Goal: Task Accomplishment & Management: Complete application form

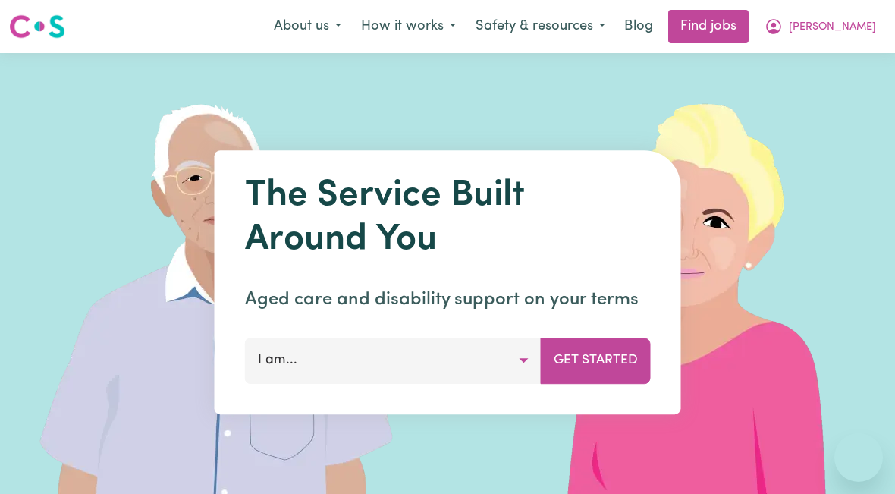
click at [830, 25] on span "[PERSON_NAME]" at bounding box center [832, 27] width 87 height 17
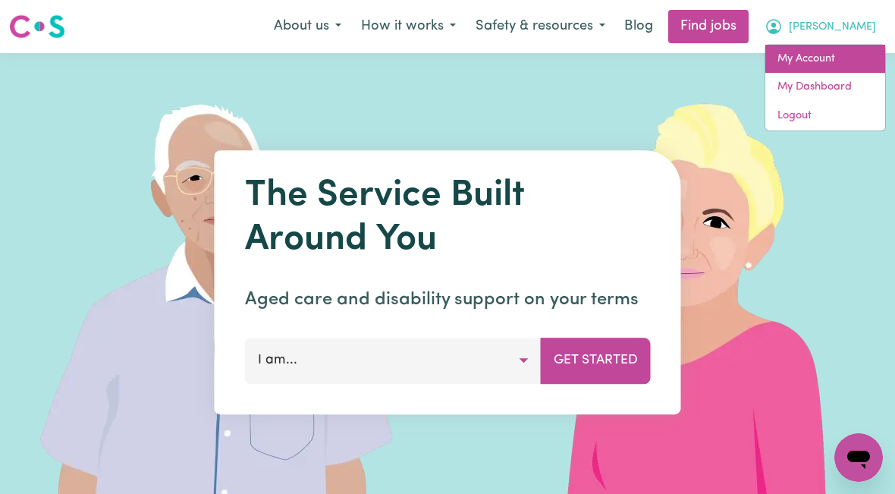
click at [819, 66] on link "My Account" at bounding box center [825, 59] width 120 height 29
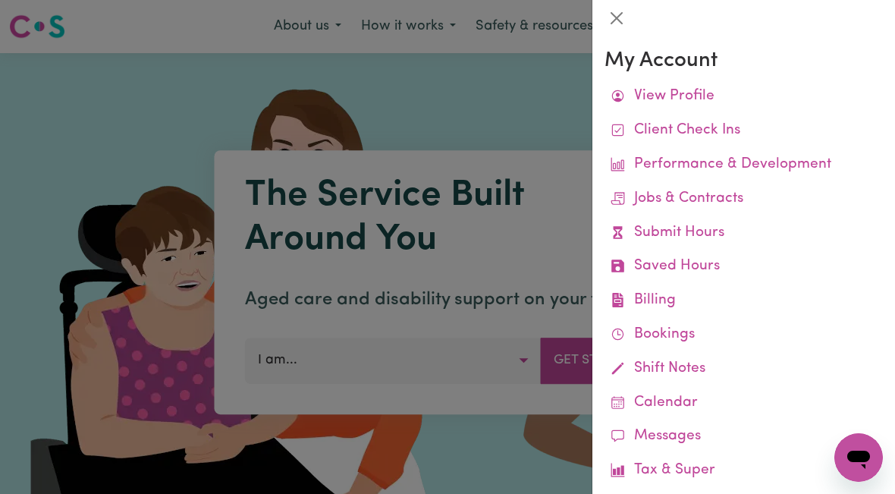
click at [717, 239] on link "Submit Hours" at bounding box center [744, 233] width 278 height 34
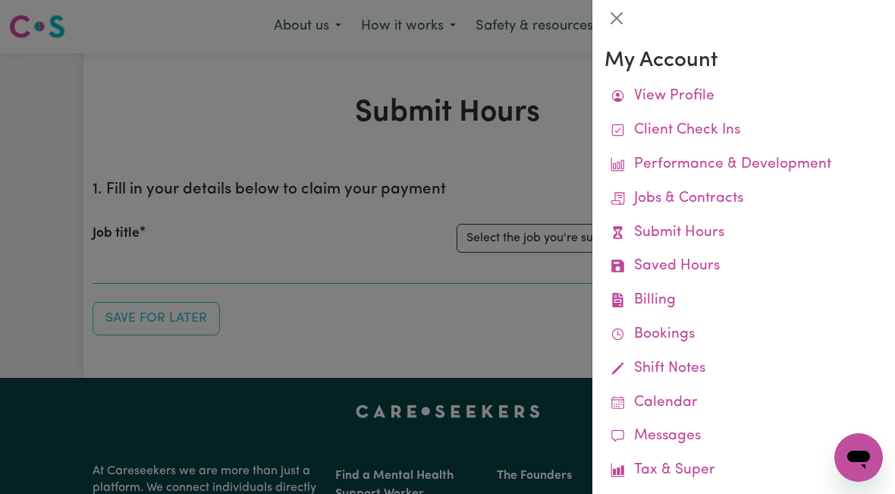
click at [526, 240] on div at bounding box center [447, 247] width 895 height 494
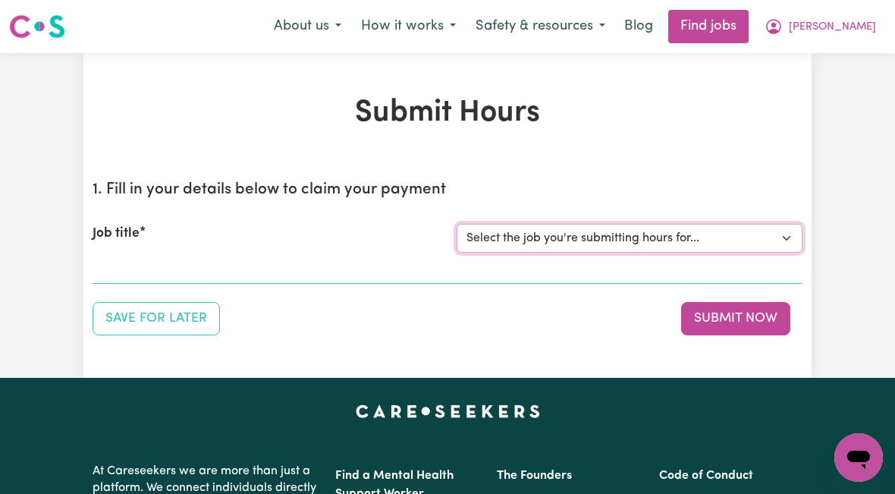
click at [574, 233] on select "Select the job you're submitting hours for... [[PERSON_NAME]] [DEMOGRAPHIC_DATA…" at bounding box center [630, 238] width 346 height 29
select select "10438"
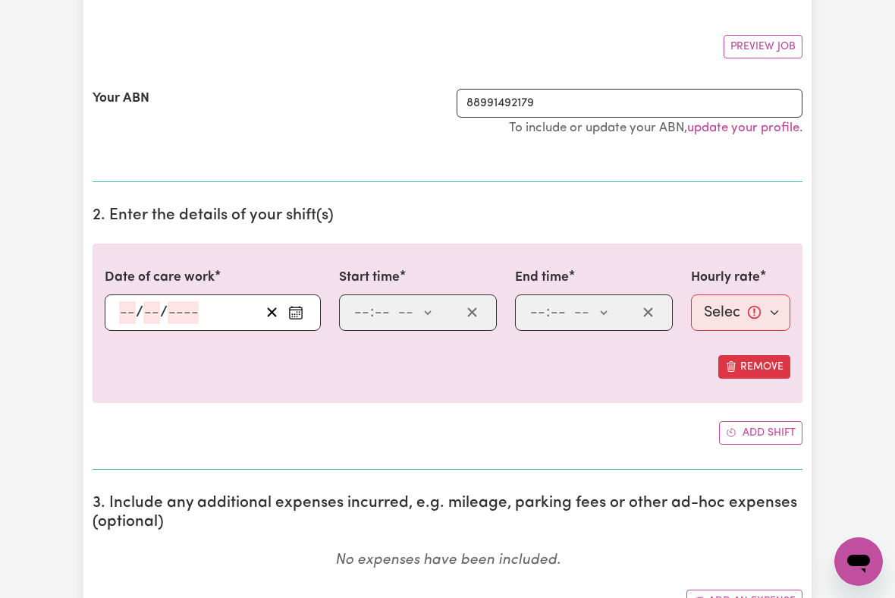
click at [126, 319] on input "number" at bounding box center [127, 312] width 17 height 23
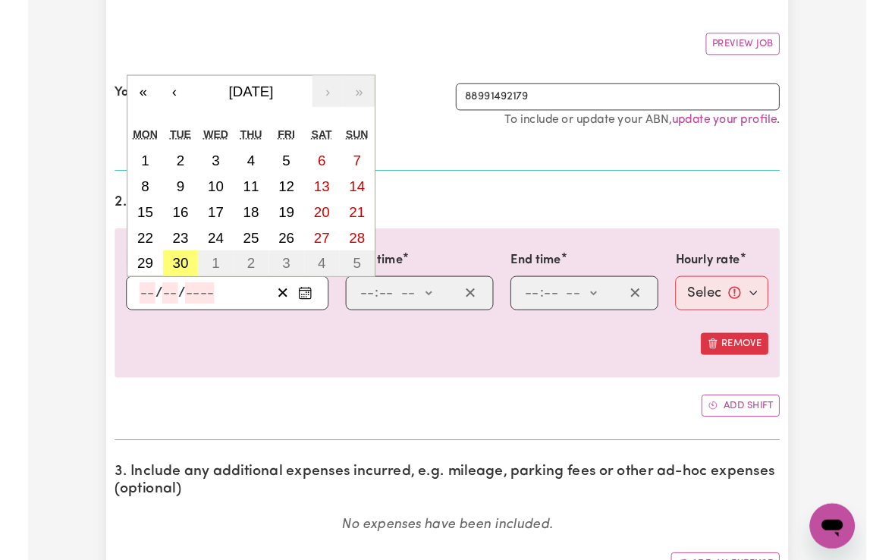
scroll to position [259, 0]
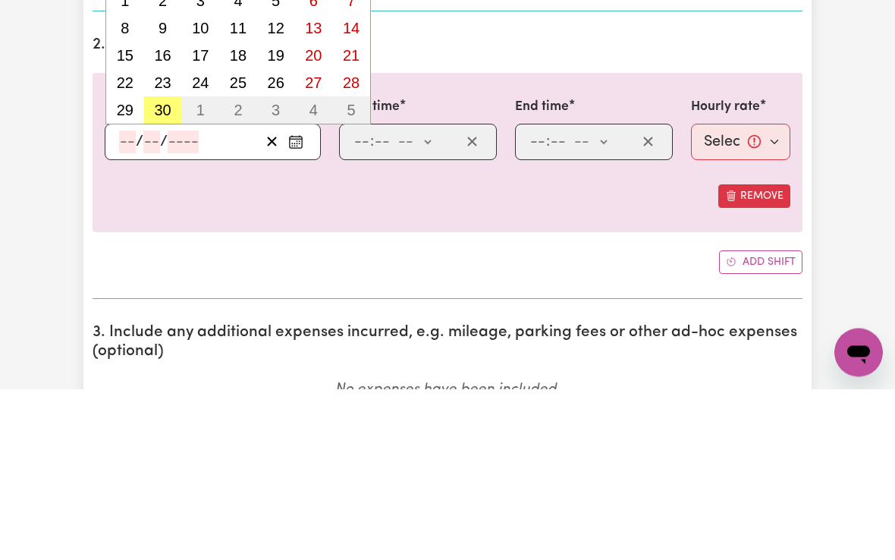
click at [159, 273] on abbr "30" at bounding box center [162, 281] width 17 height 17
type input "[DATE]"
type input "30"
type input "9"
type input "2025"
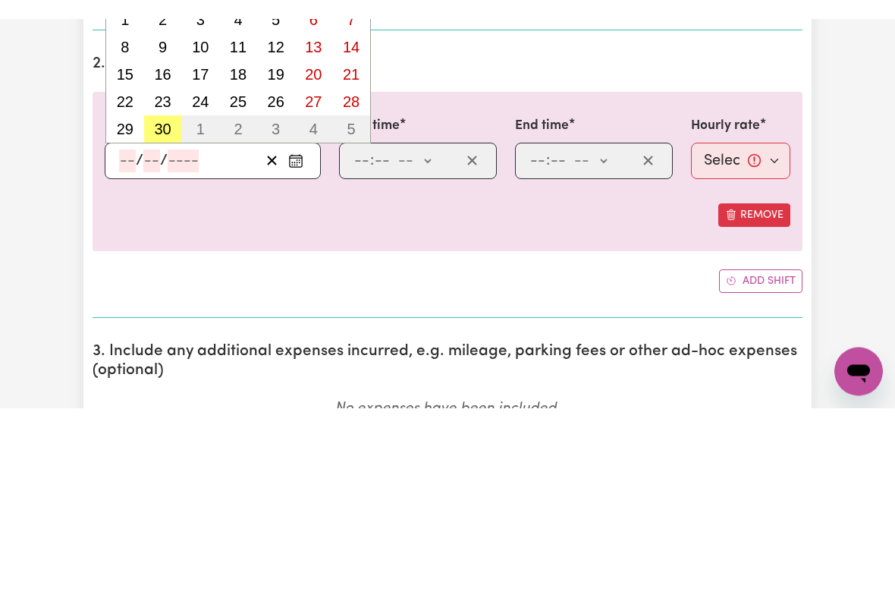
scroll to position [431, 0]
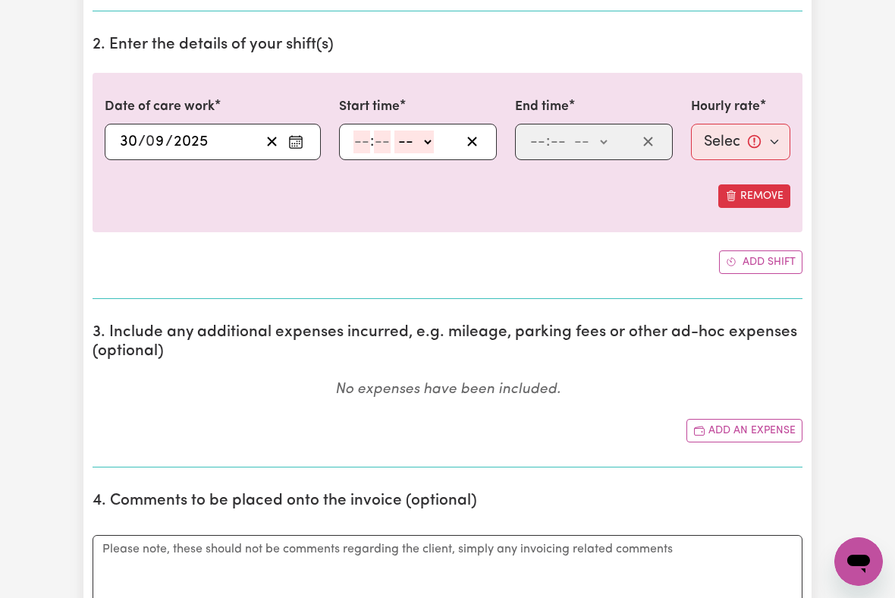
click at [360, 147] on input "number" at bounding box center [361, 141] width 17 height 23
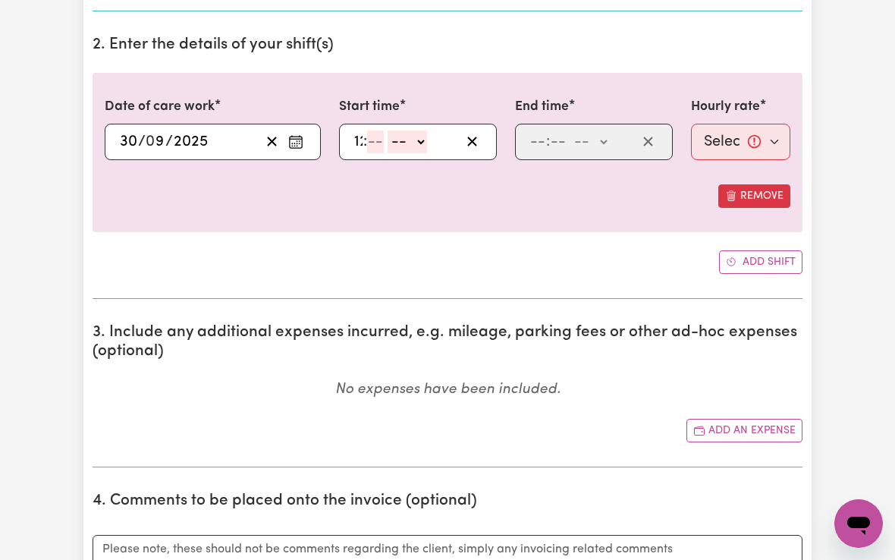
type input "12"
type input "00"
click at [431, 143] on select "-- am pm" at bounding box center [416, 141] width 39 height 23
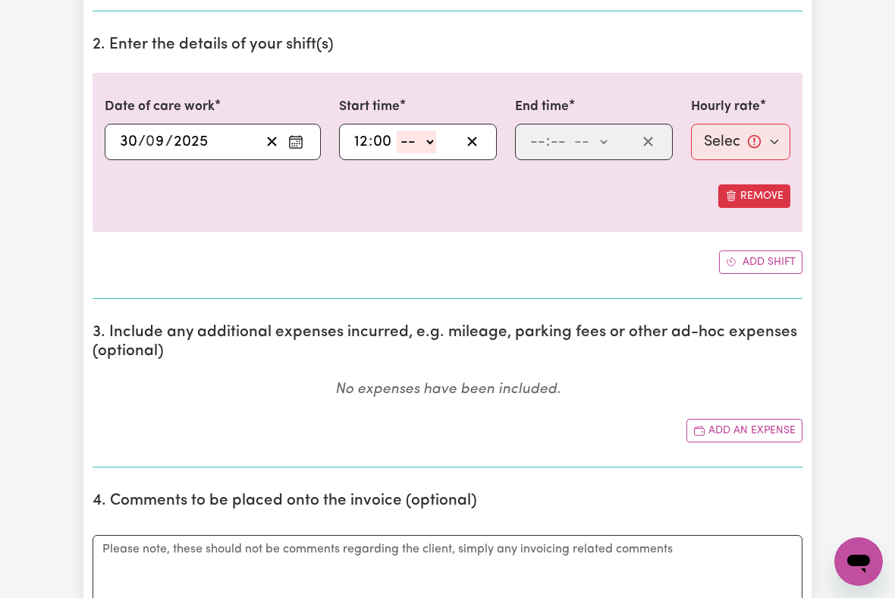
select select "pm"
type input "12:00"
type input "0"
click at [535, 146] on input "number" at bounding box center [537, 141] width 17 height 23
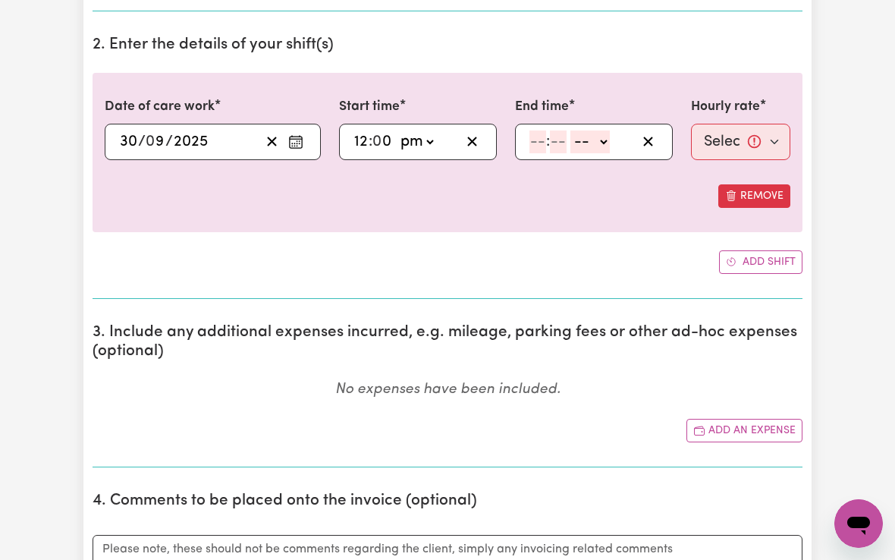
type input "3"
type input "00"
click at [594, 140] on select "-- am pm" at bounding box center [586, 141] width 39 height 23
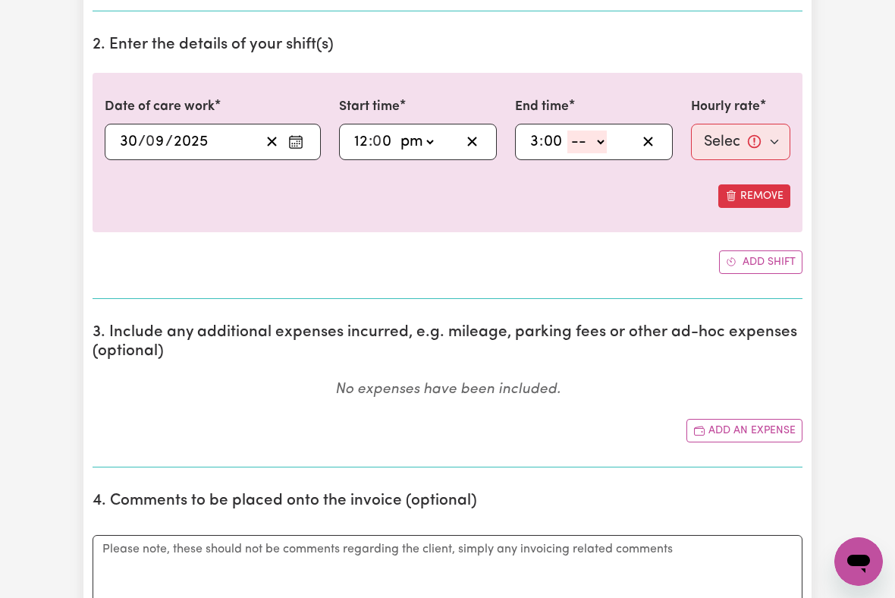
select select "pm"
type input "15:00"
type input "0"
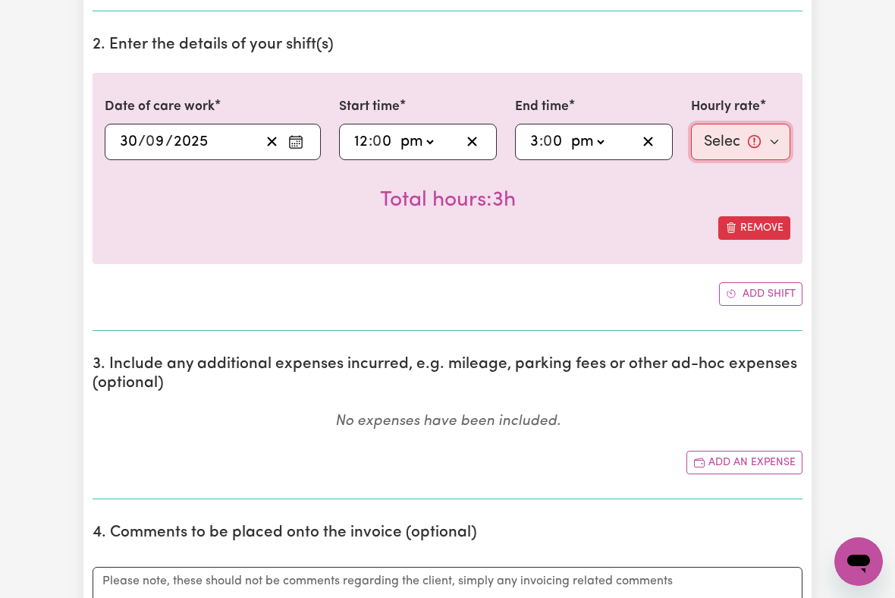
click at [735, 138] on select "Select rate... $51.36 (Weekday) $135.68 (Public Holiday) $61.07 (Evening Care)" at bounding box center [740, 142] width 99 height 36
select select "61.07-EveningCare"
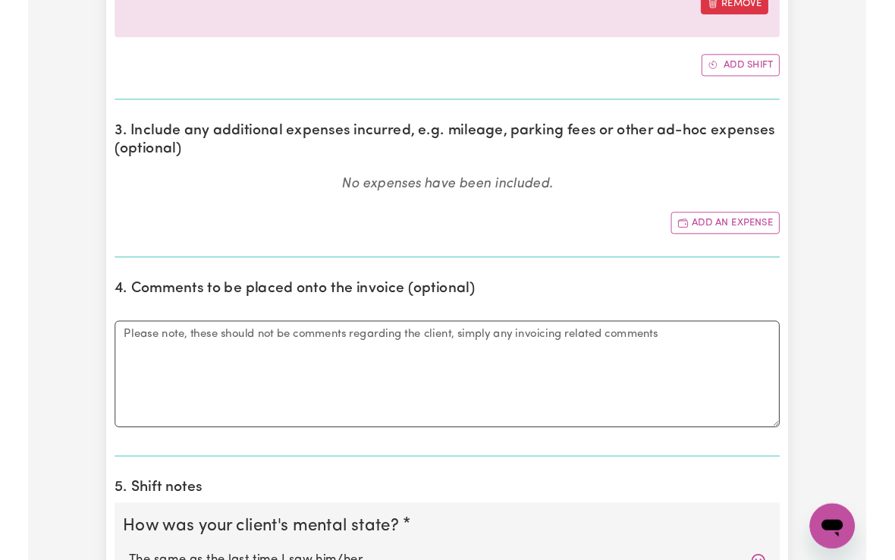
scroll to position [652, 0]
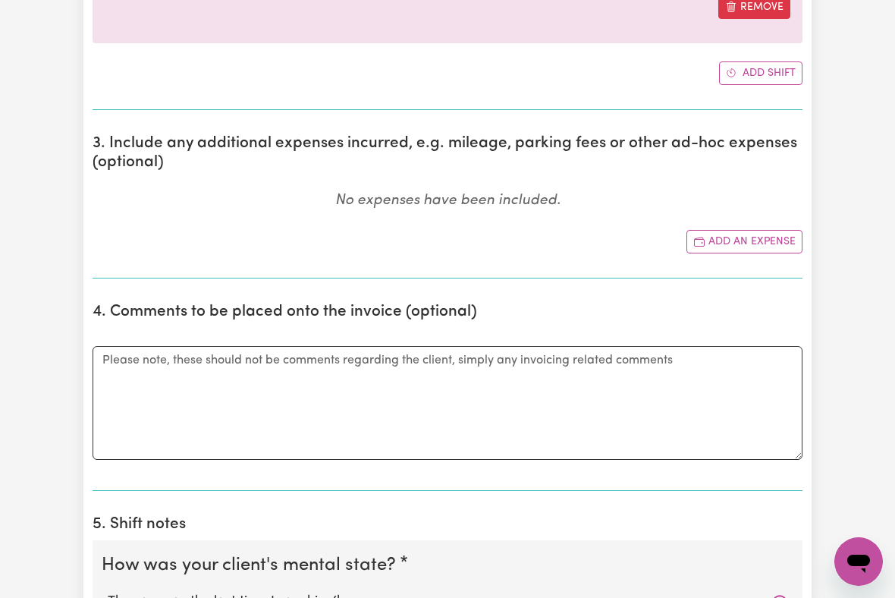
click at [759, 237] on button "Add an expense" at bounding box center [744, 242] width 116 height 24
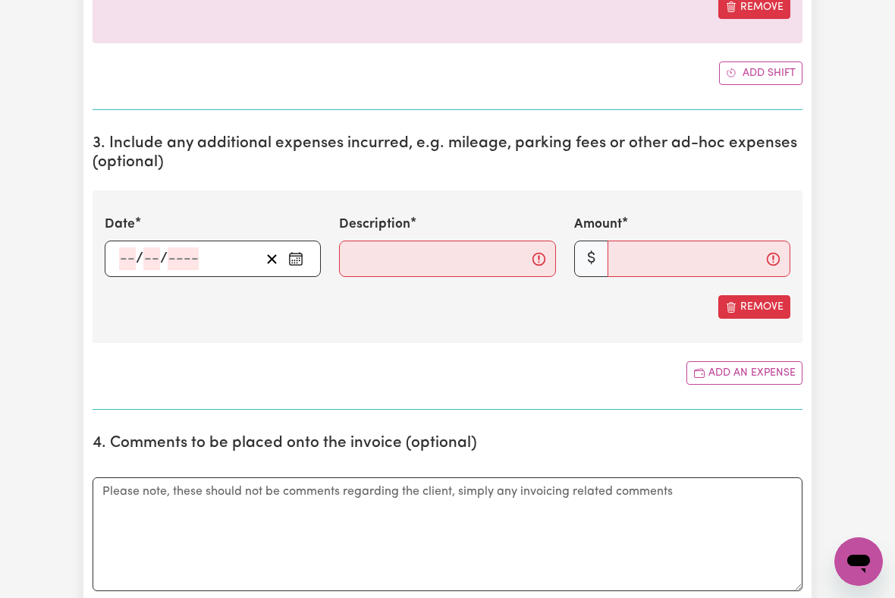
click at [131, 265] on input "number" at bounding box center [127, 258] width 17 height 23
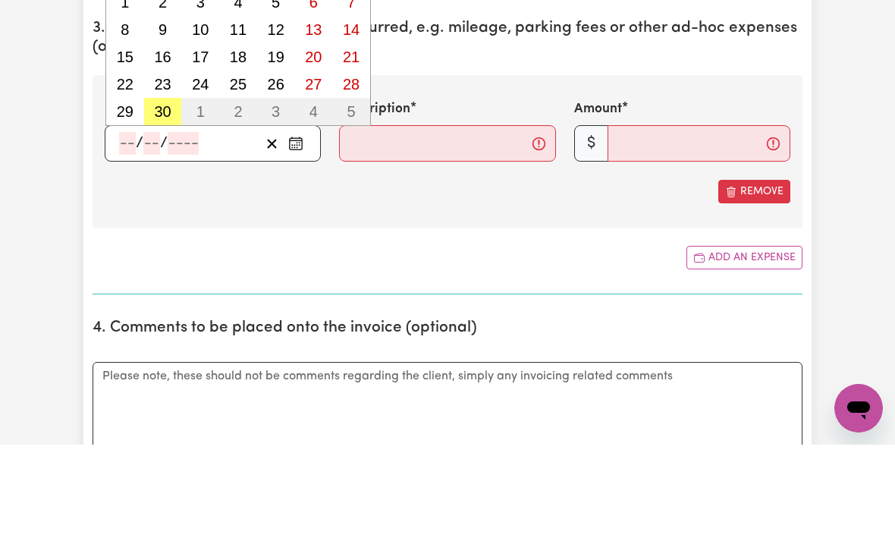
click at [167, 218] on abbr "30" at bounding box center [162, 226] width 17 height 17
type input "[DATE]"
type input "30"
type input "9"
type input "2025"
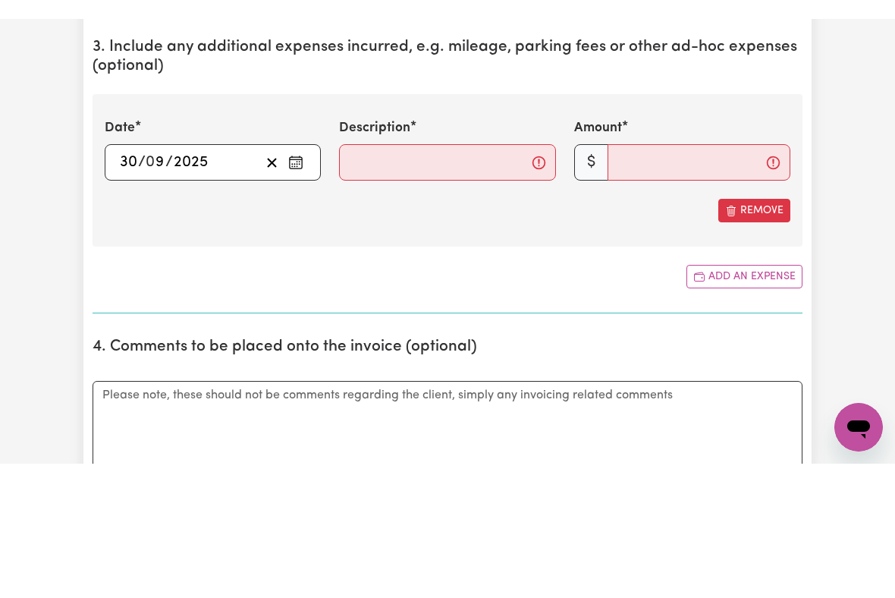
scroll to position [767, 0]
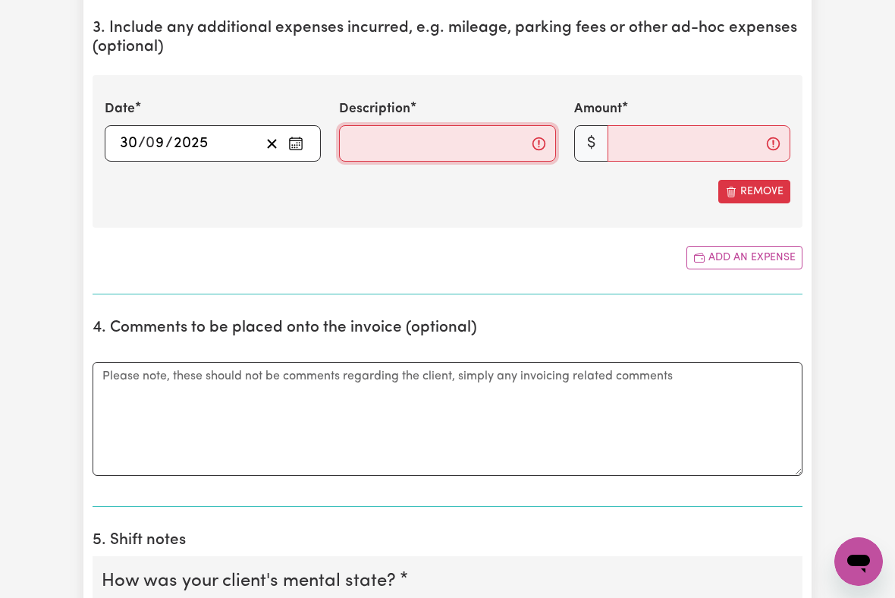
click at [375, 149] on input "Description" at bounding box center [447, 143] width 216 height 36
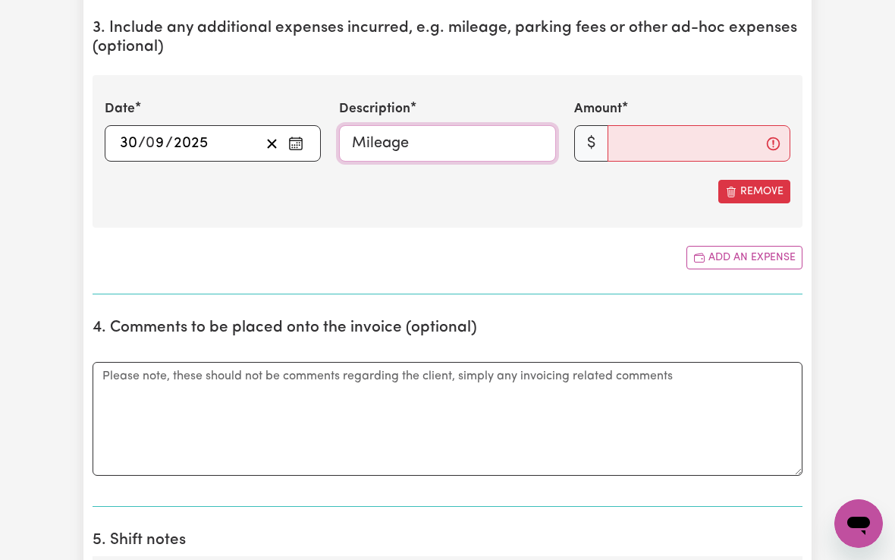
type input "Mileage"
click at [633, 143] on input "Amount" at bounding box center [699, 143] width 183 height 36
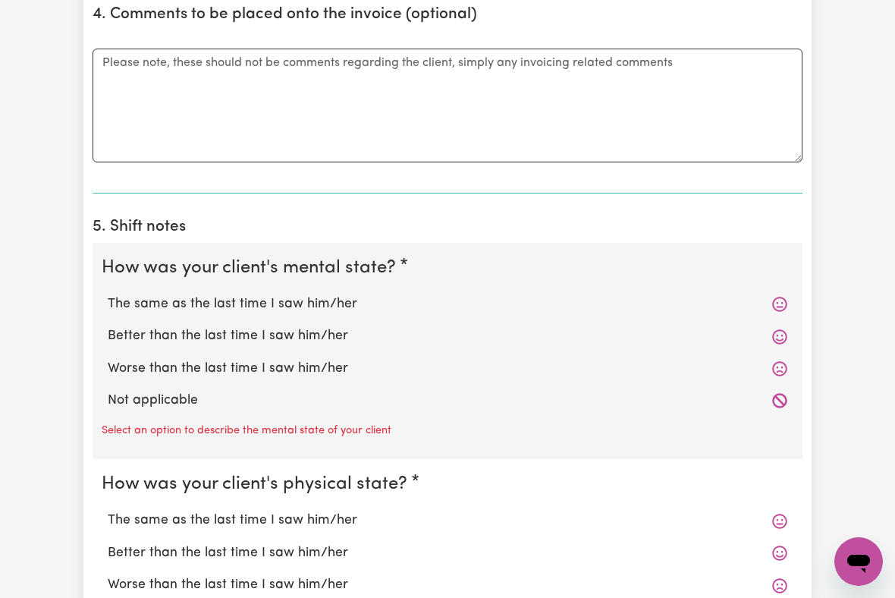
scroll to position [1079, 0]
type input "13.24"
click at [309, 301] on label "The same as the last time I saw him/her" at bounding box center [448, 305] width 680 height 20
click at [108, 295] on input "The same as the last time I saw him/her" at bounding box center [107, 294] width 1 height 1
radio input "true"
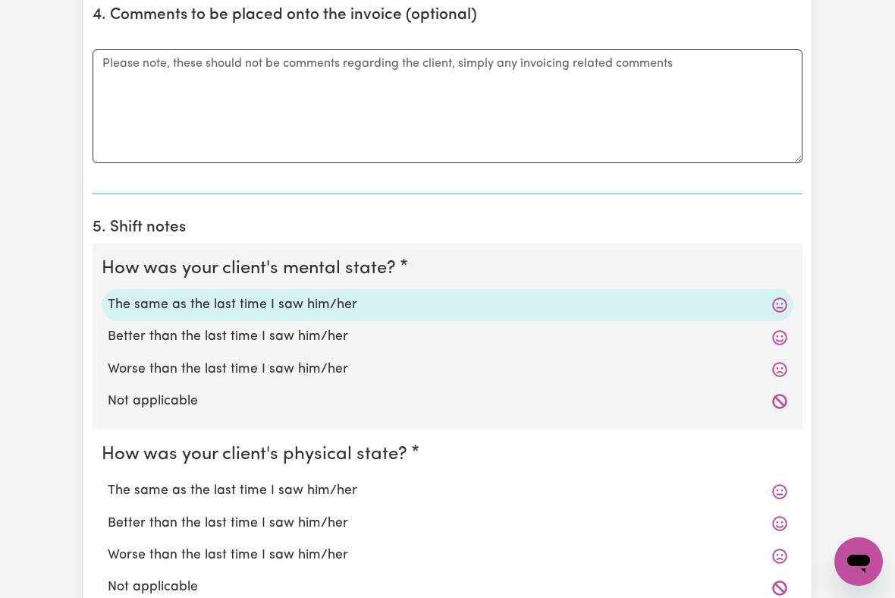
click at [317, 484] on label "The same as the last time I saw him/her" at bounding box center [448, 491] width 680 height 20
click at [108, 481] on input "The same as the last time I saw him/her" at bounding box center [107, 480] width 1 height 1
radio input "true"
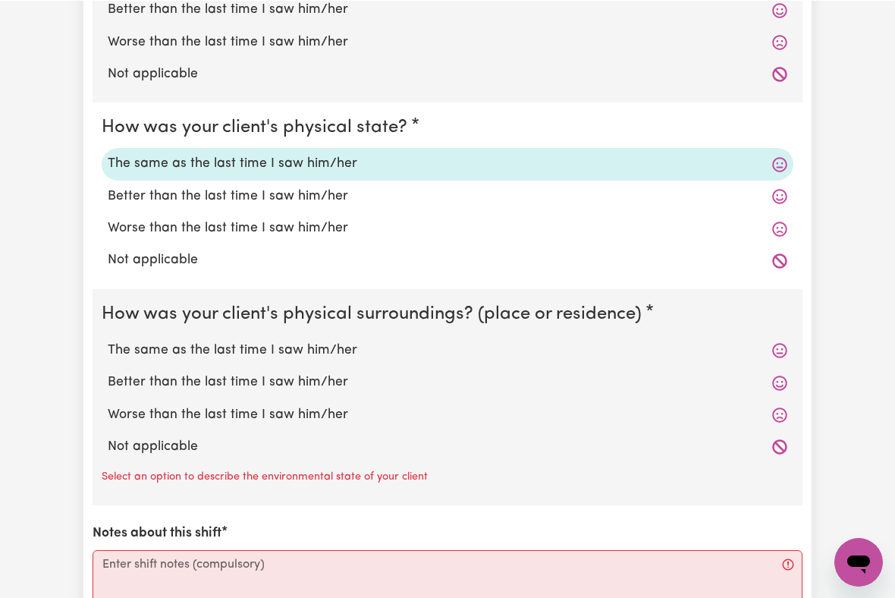
click at [301, 349] on label "The same as the last time I saw him/her" at bounding box center [448, 350] width 680 height 20
click at [108, 340] on input "The same as the last time I saw him/her" at bounding box center [107, 339] width 1 height 1
radio input "true"
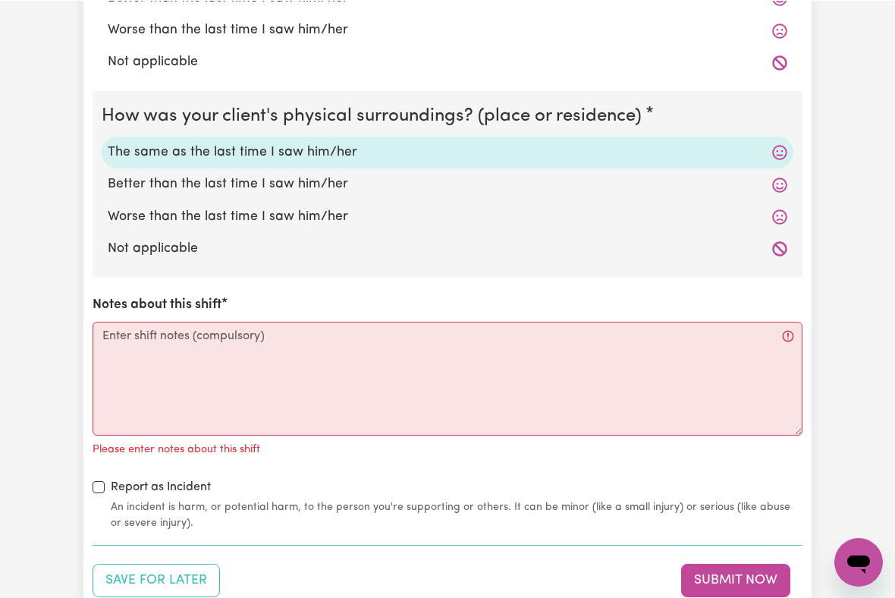
click at [124, 347] on textarea "Notes about this shift" at bounding box center [448, 378] width 710 height 114
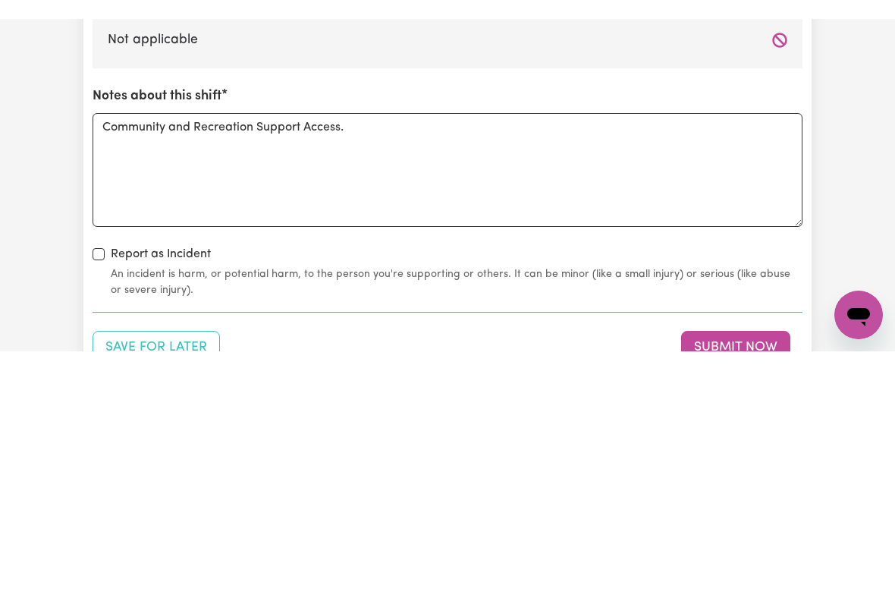
scroll to position [1832, 0]
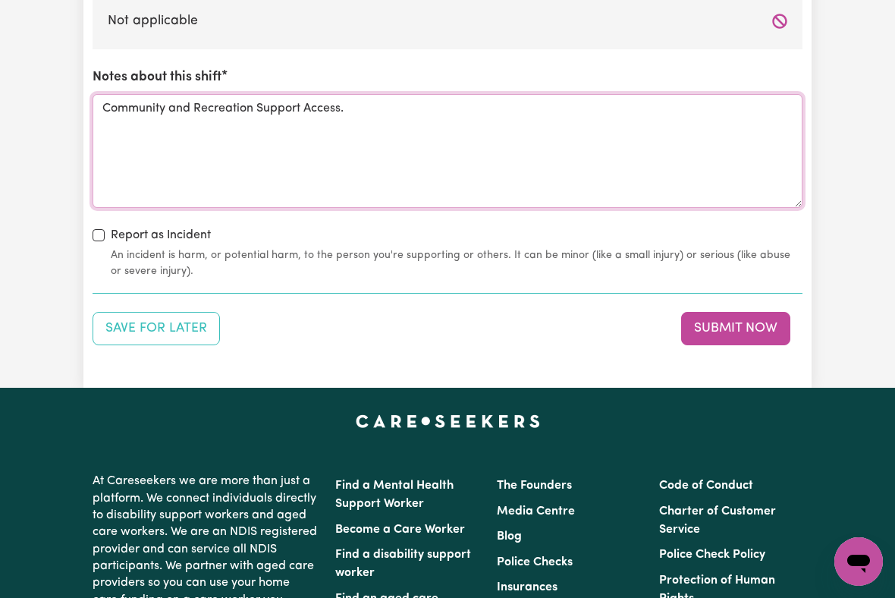
type textarea "Community and Recreation Support Access."
click at [733, 322] on button "Submit Now" at bounding box center [735, 328] width 109 height 33
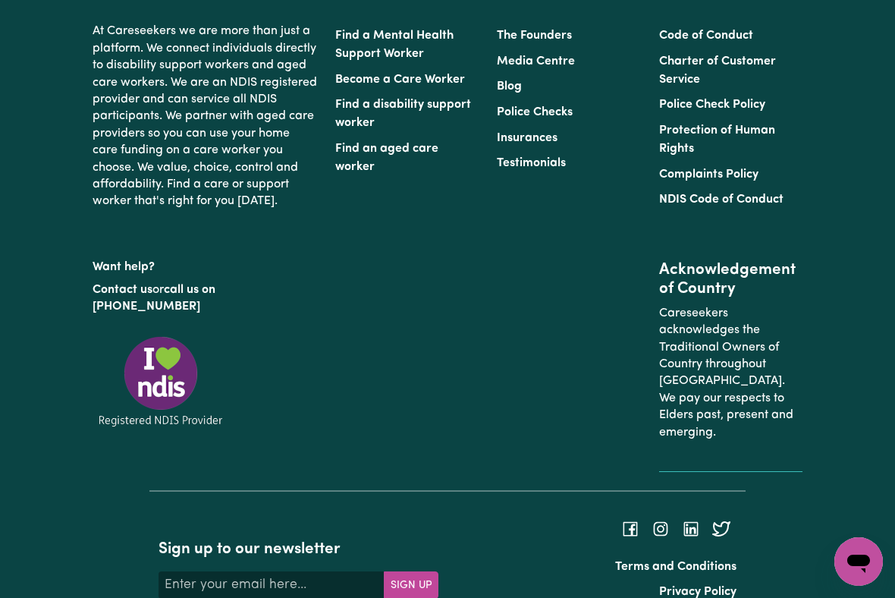
scroll to position [0, 0]
